Goal: Answer question/provide support: Share knowledge or assist other users

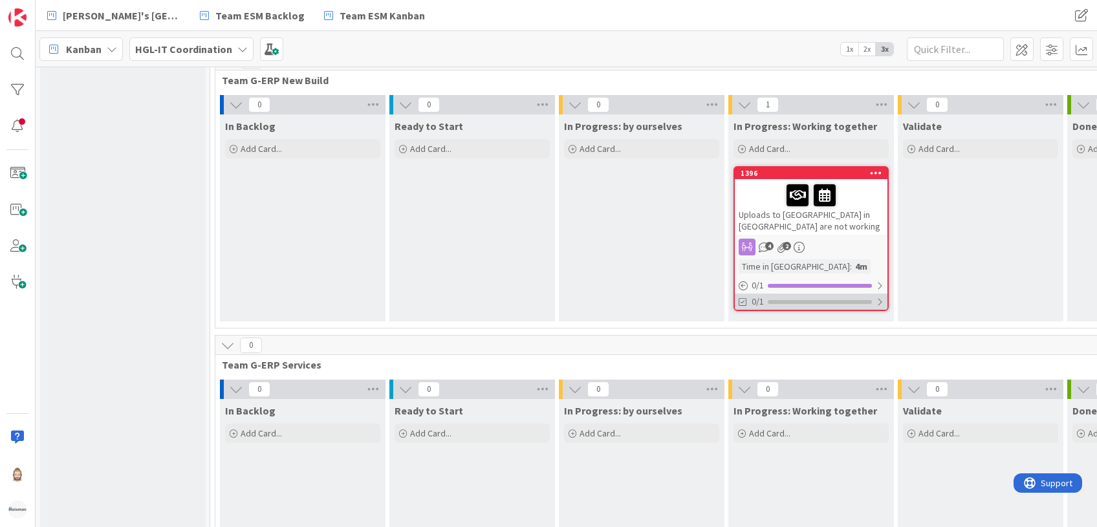
scroll to position [431, 0]
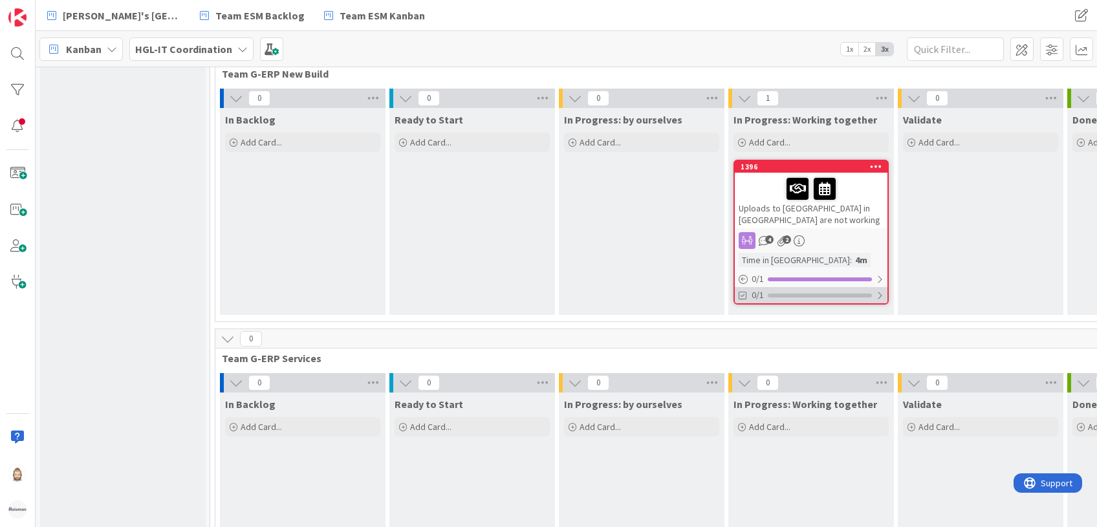
click at [811, 287] on div "0/1" at bounding box center [811, 295] width 153 height 16
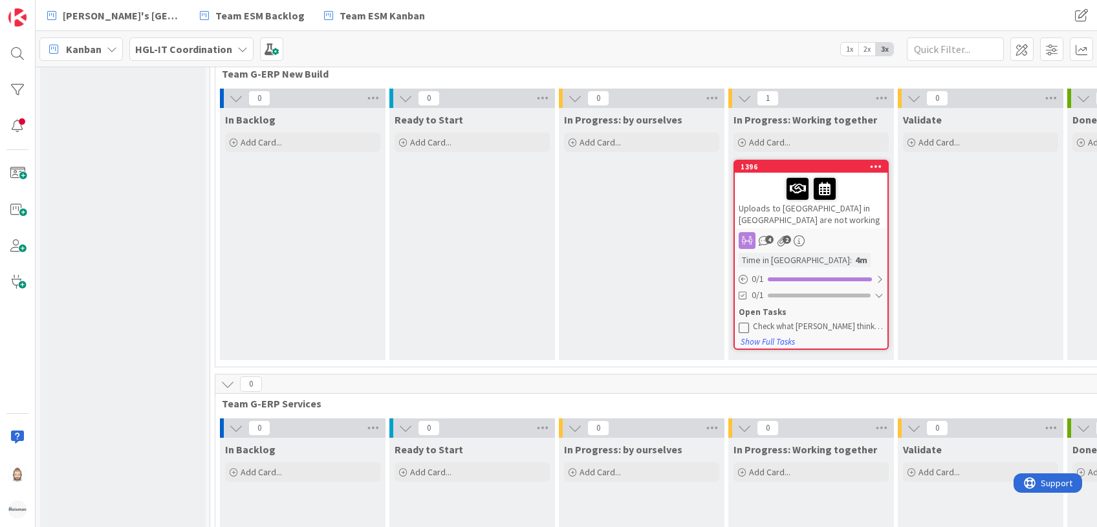
click at [822, 186] on div "Uploads to Kanbanzone in China are not working" at bounding box center [811, 201] width 153 height 56
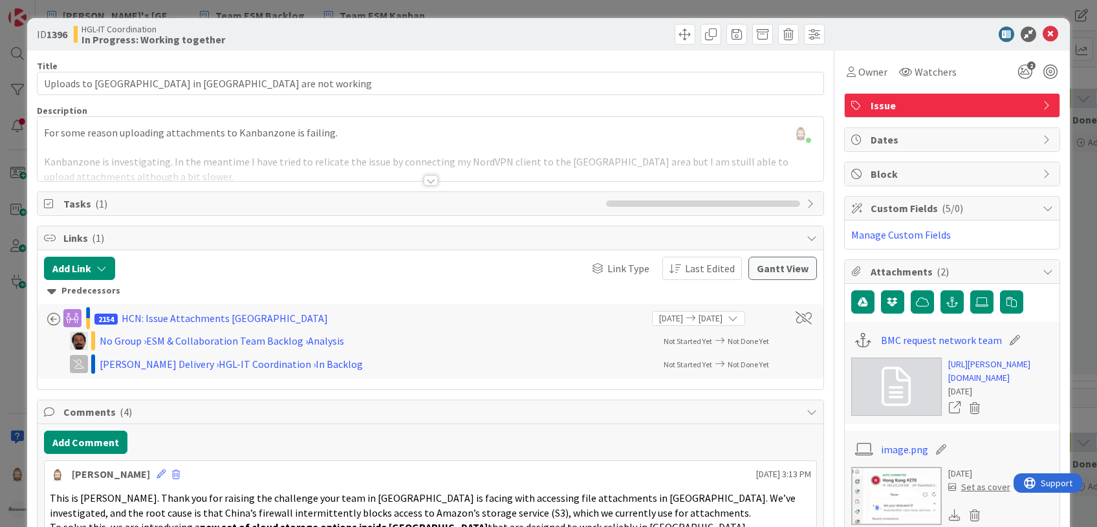
click at [89, 232] on span "Links ( 1 )" at bounding box center [431, 238] width 736 height 16
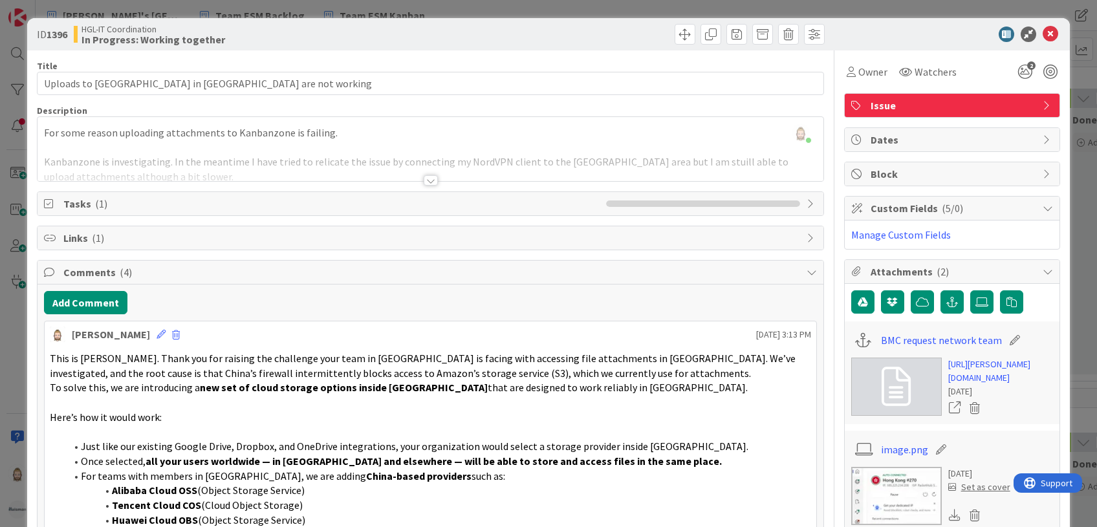
click at [98, 207] on span "( 1 )" at bounding box center [101, 203] width 12 height 13
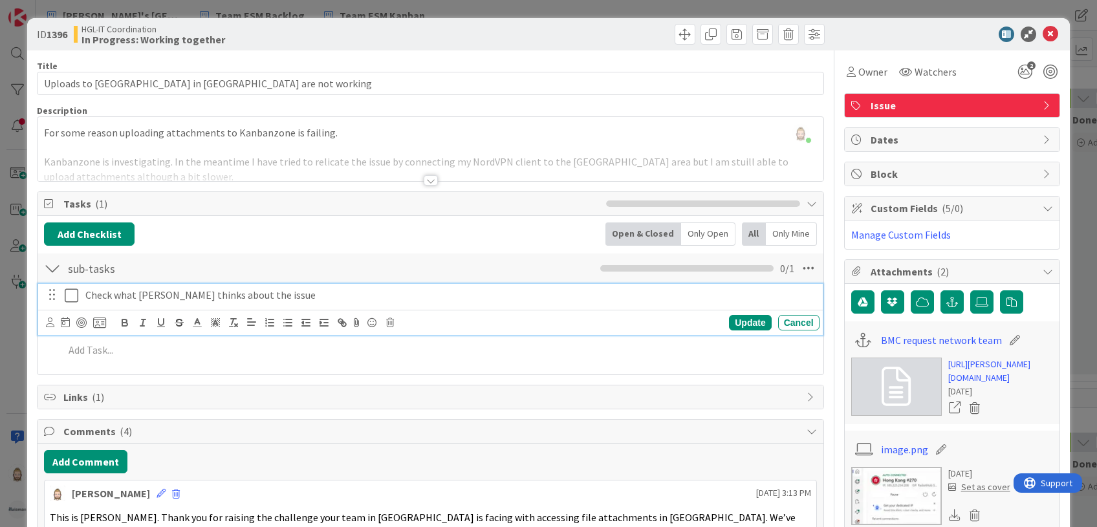
click at [199, 297] on p "Check what Ralph du Plessis thinks about the issue" at bounding box center [449, 295] width 729 height 15
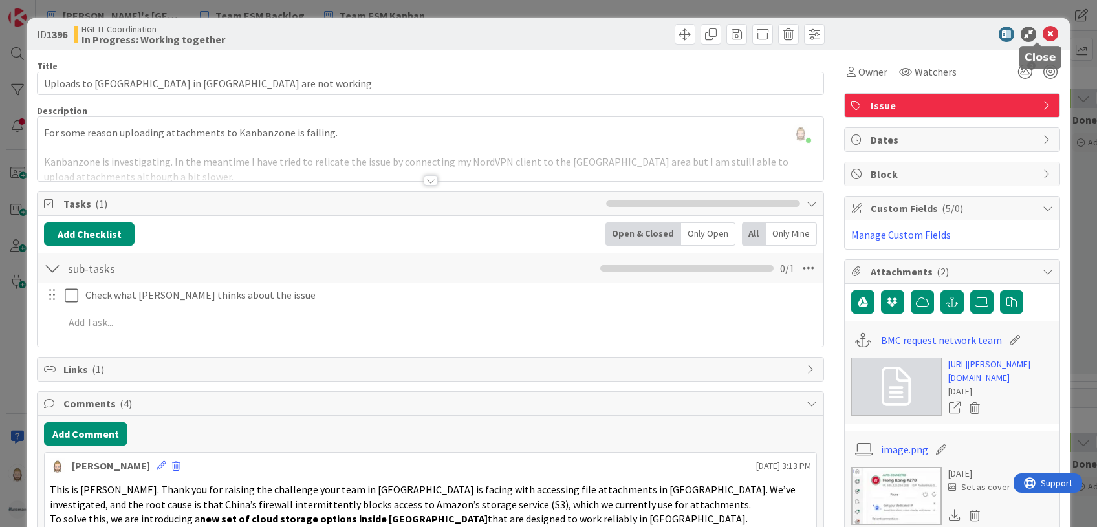
click at [1042, 27] on icon at bounding box center [1050, 35] width 16 height 16
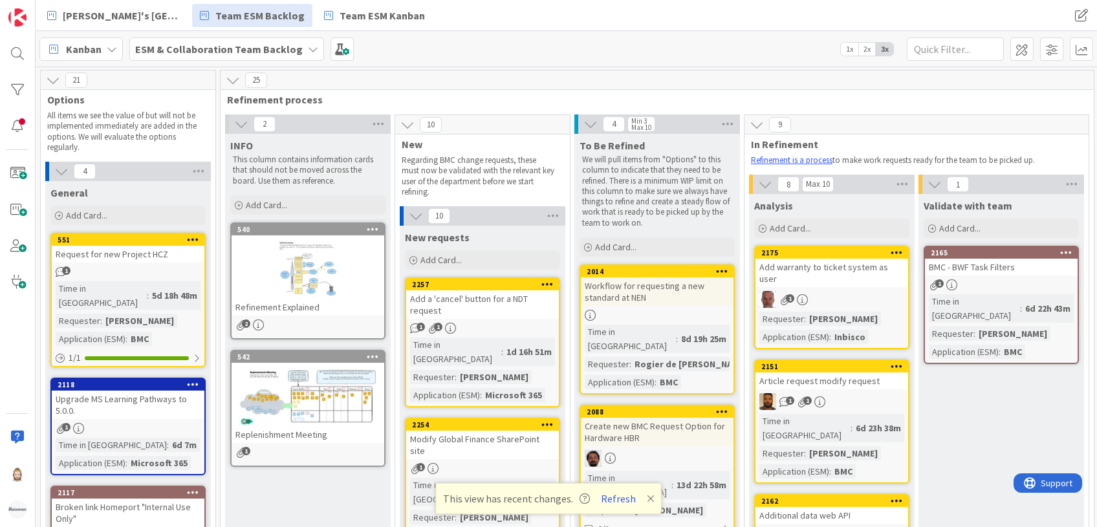
scroll to position [0, 252]
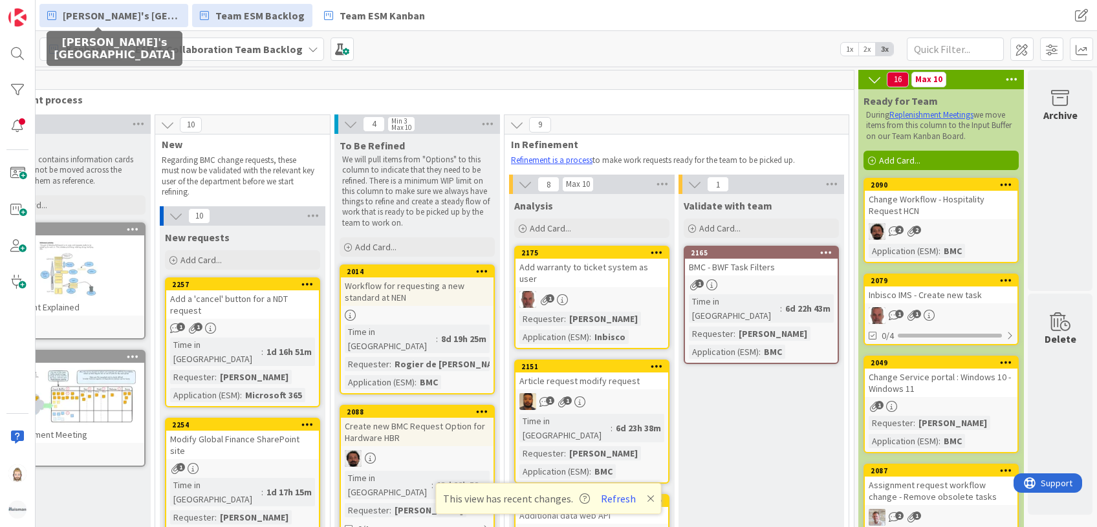
click at [110, 21] on span "[PERSON_NAME]'s [GEOGRAPHIC_DATA]" at bounding box center [122, 16] width 118 height 16
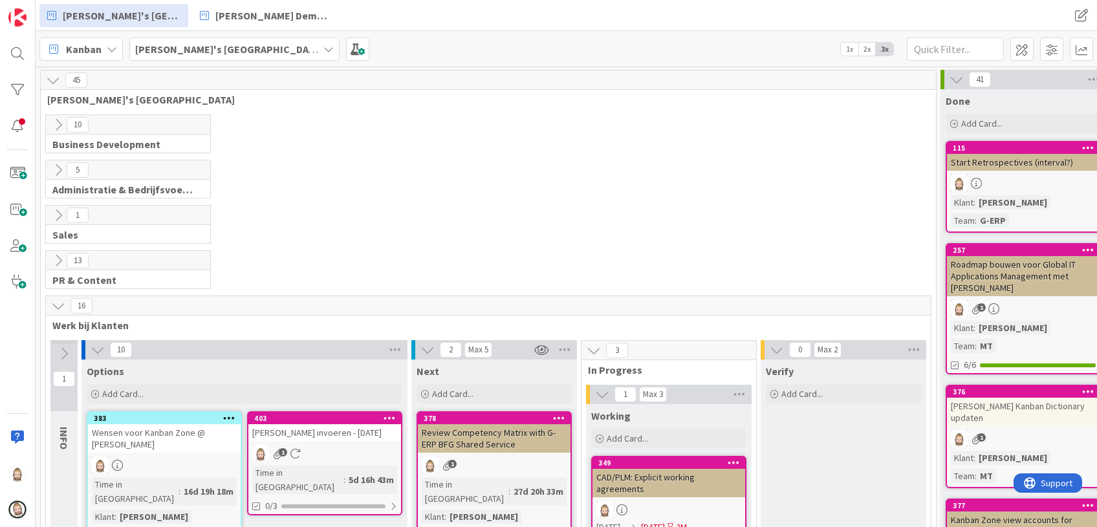
scroll to position [172, 0]
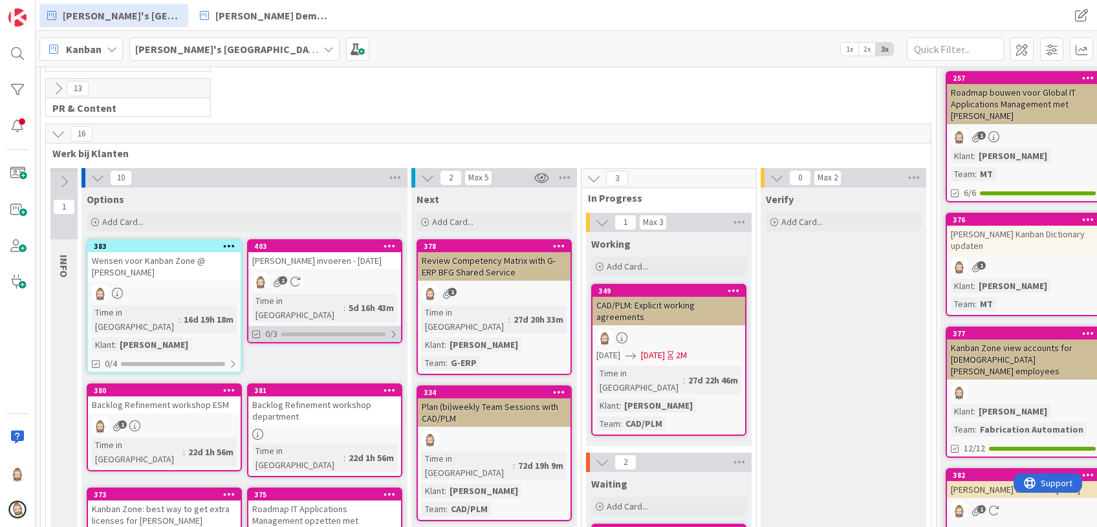
click at [386, 326] on div "0/3" at bounding box center [324, 334] width 153 height 16
